Goal: Navigation & Orientation: Find specific page/section

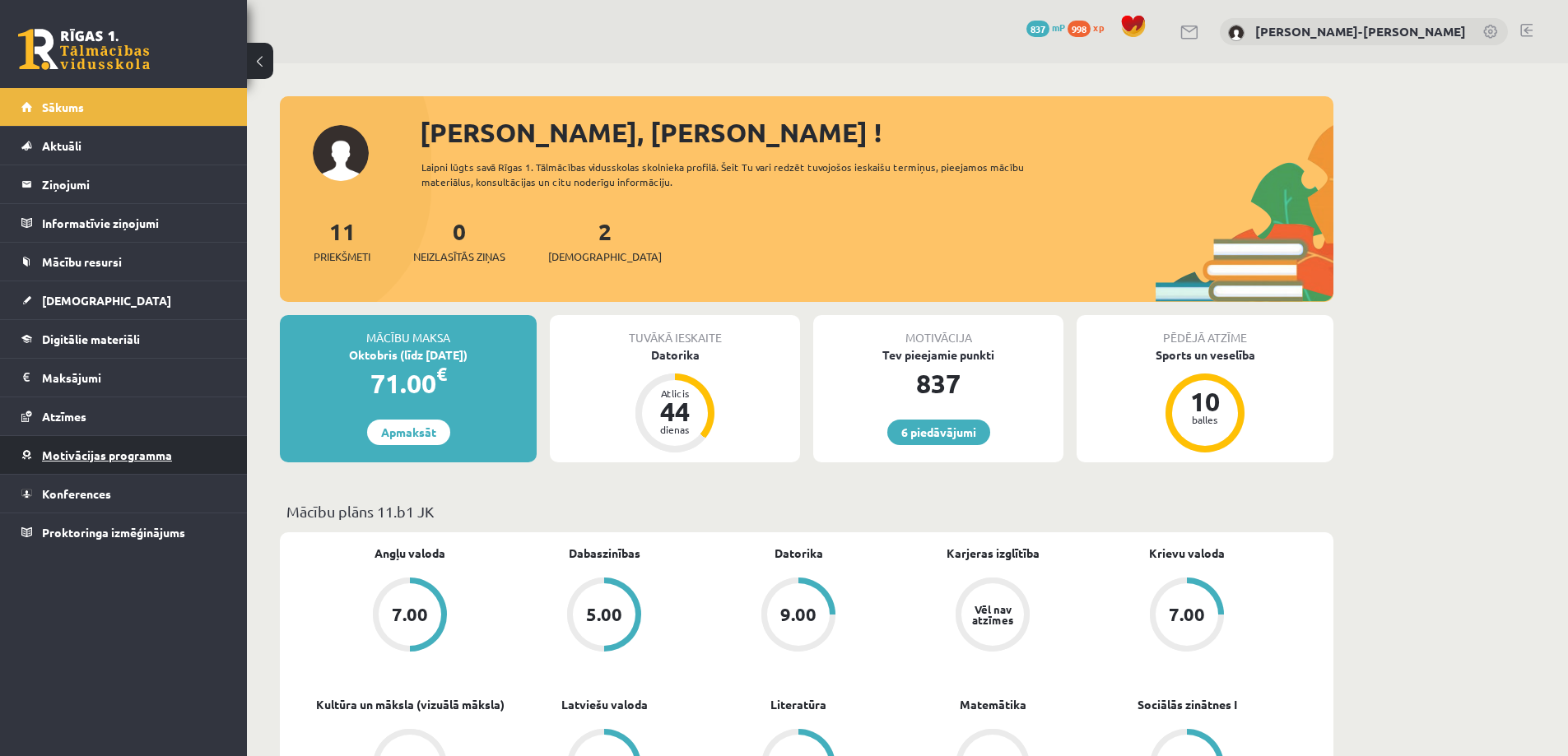
click at [76, 456] on span "Motivācijas programma" at bounding box center [107, 455] width 130 height 14
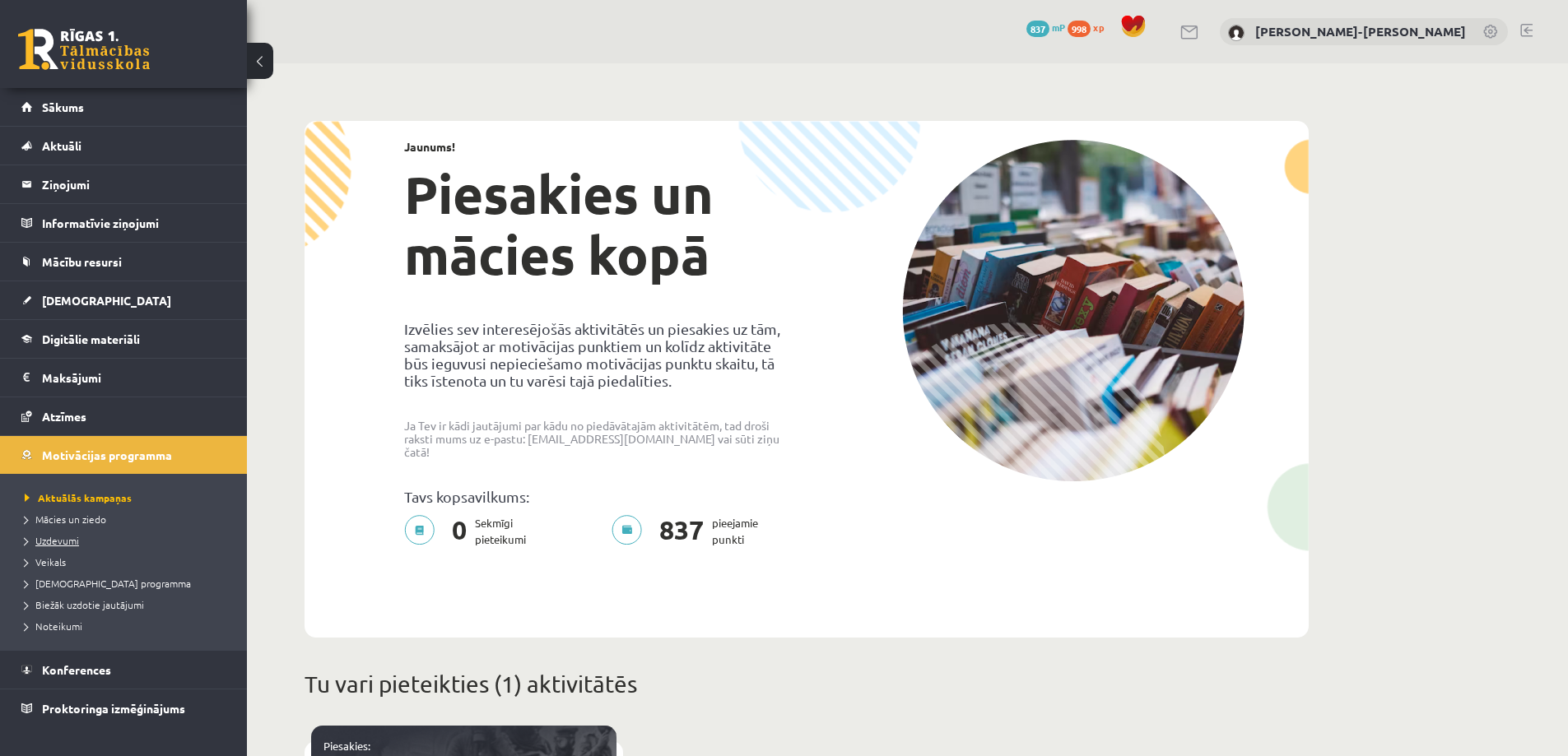
click at [60, 536] on span "Uzdevumi" at bounding box center [51, 540] width 54 height 14
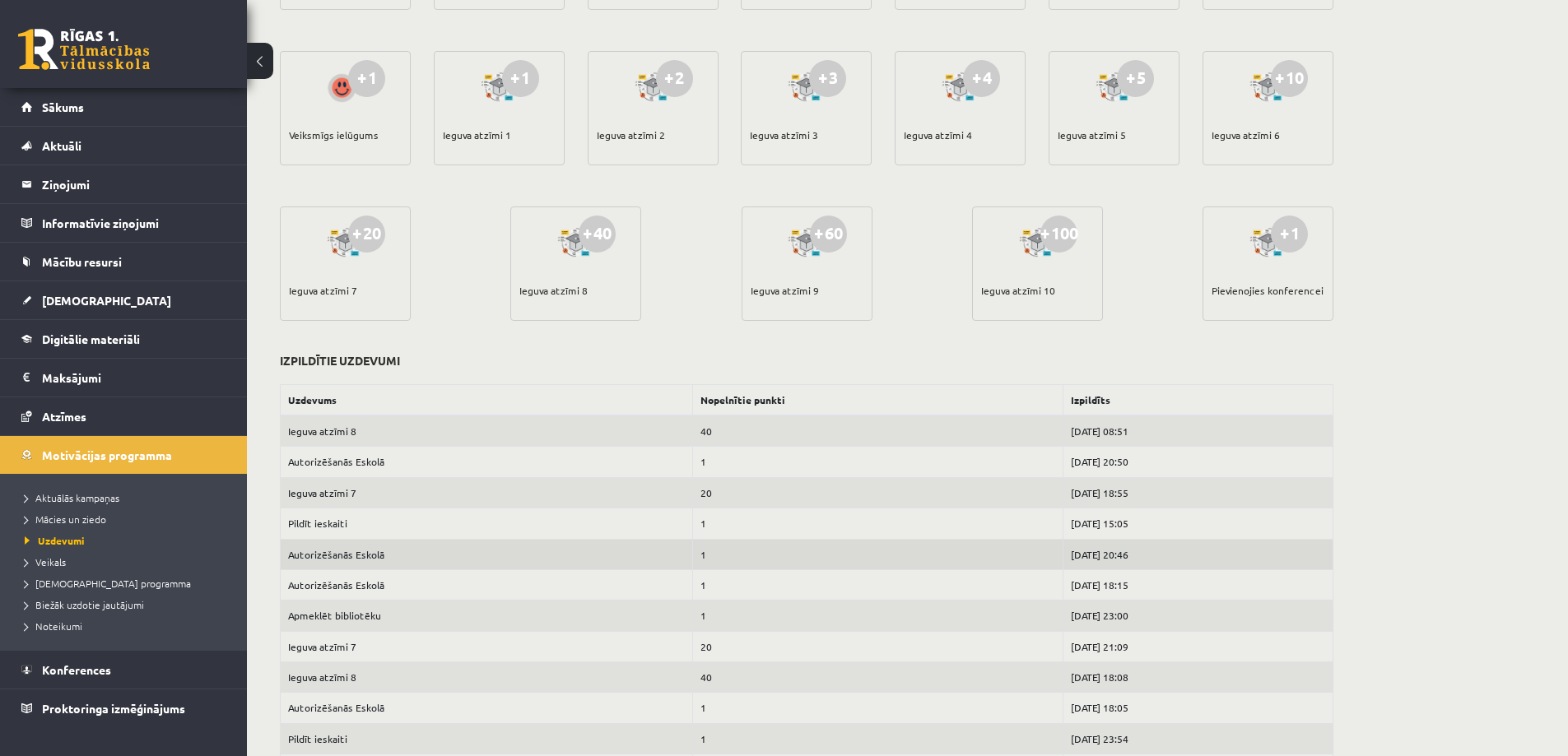
scroll to position [82, 0]
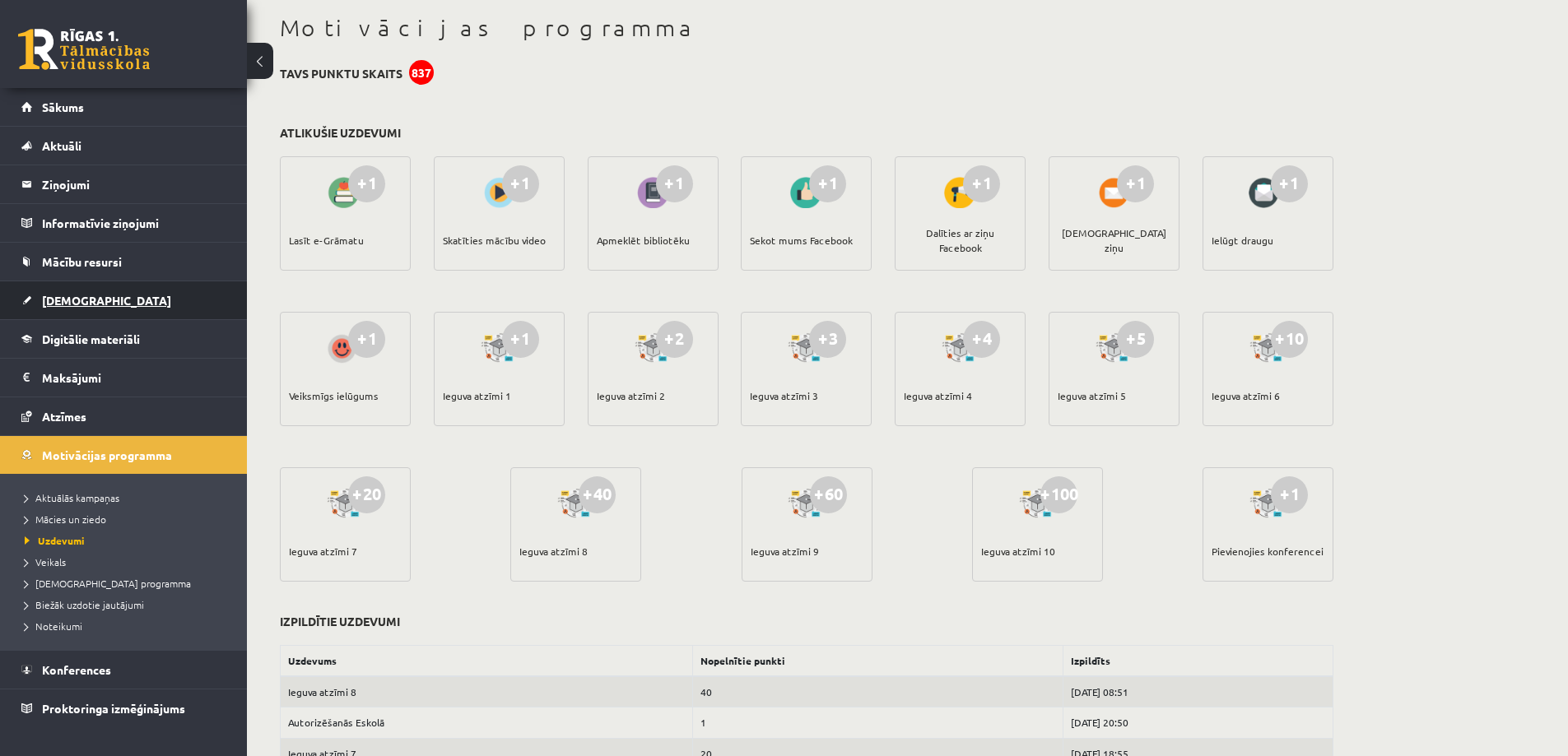
click at [62, 301] on span "[DEMOGRAPHIC_DATA]" at bounding box center [106, 300] width 129 height 14
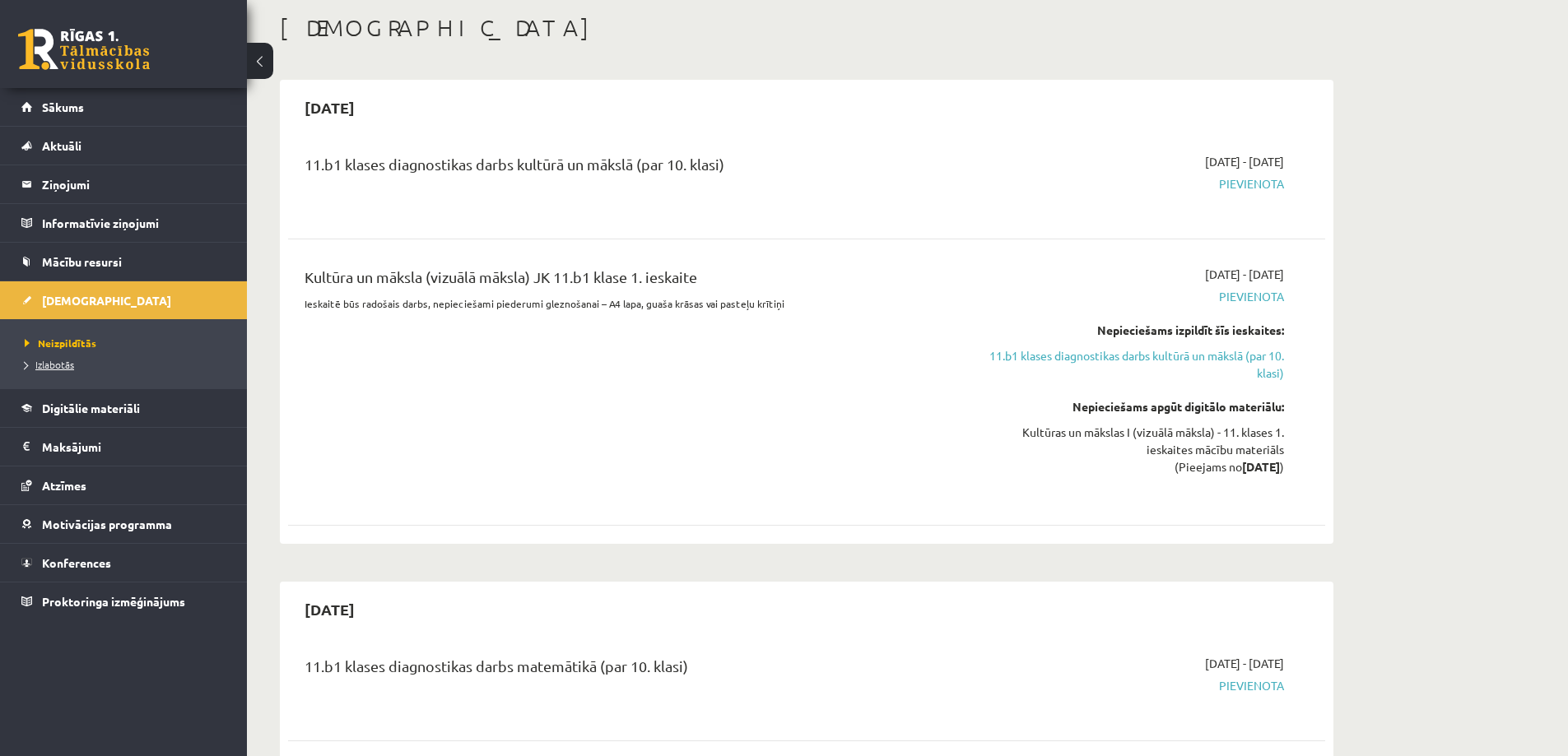
click at [53, 366] on span "Izlabotās" at bounding box center [49, 364] width 50 height 14
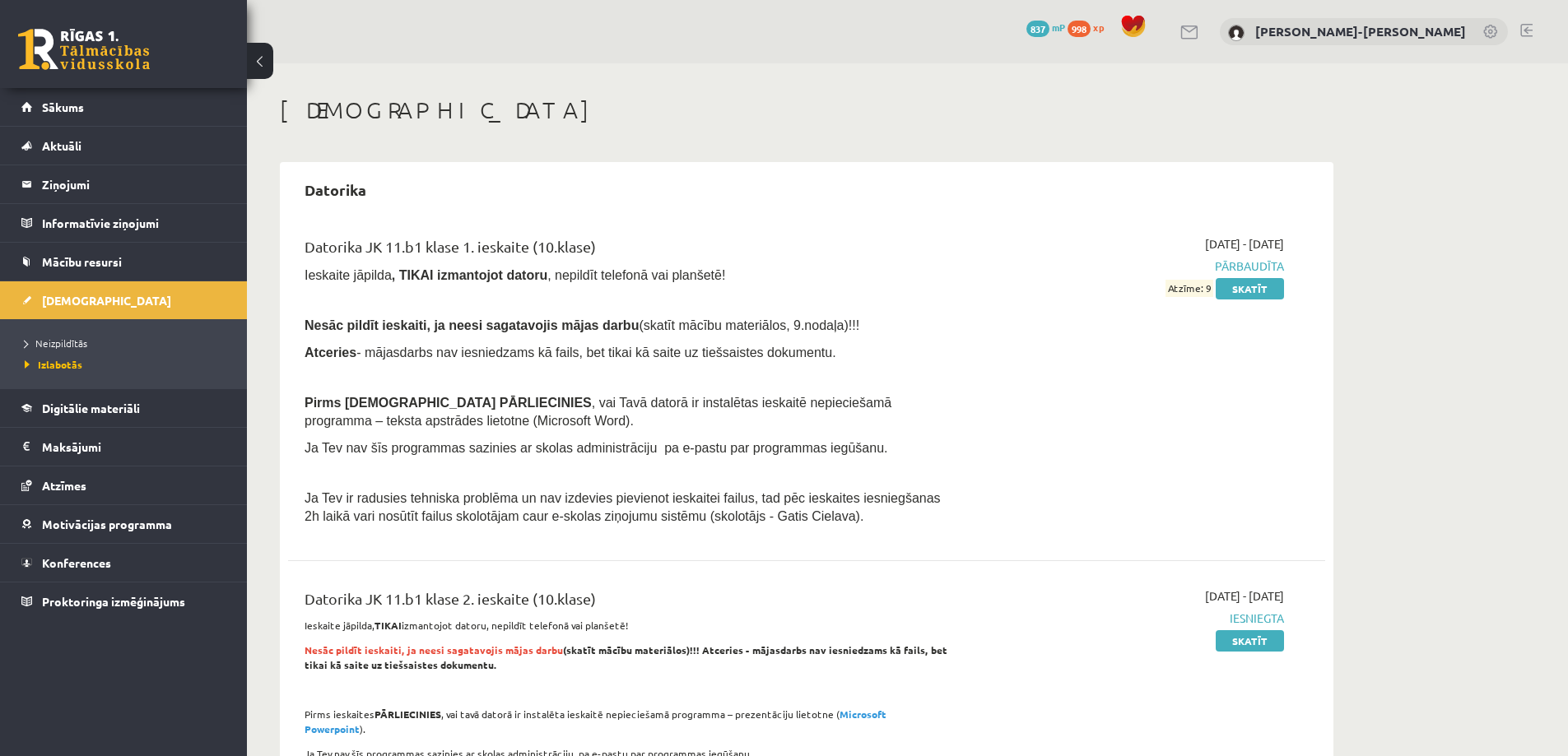
click at [1526, 27] on link at bounding box center [1526, 30] width 13 height 14
